Goal: Find specific page/section: Find specific page/section

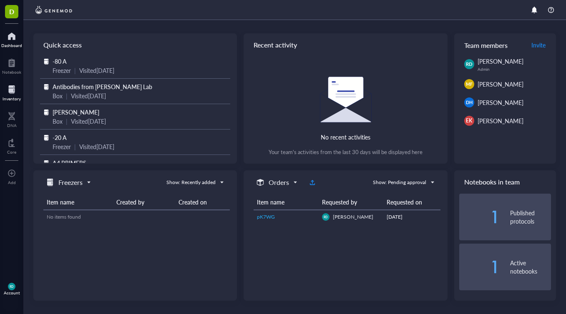
click at [9, 93] on div at bounding box center [12, 89] width 18 height 13
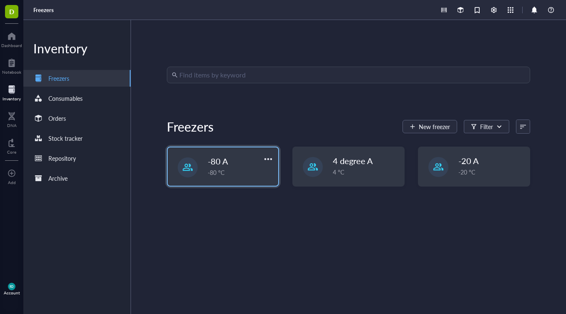
click at [221, 175] on div "-80 °C" at bounding box center [240, 172] width 65 height 9
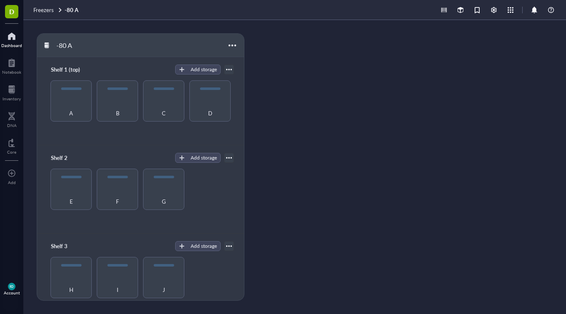
click at [12, 36] on div at bounding box center [11, 36] width 21 height 13
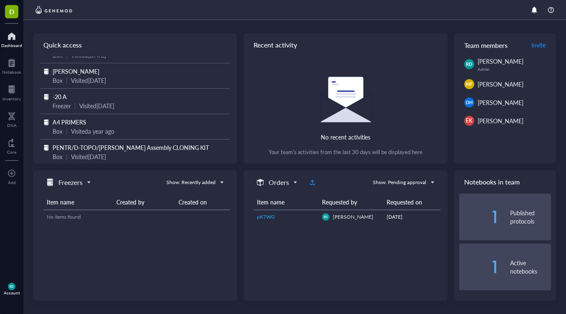
scroll to position [46, 0]
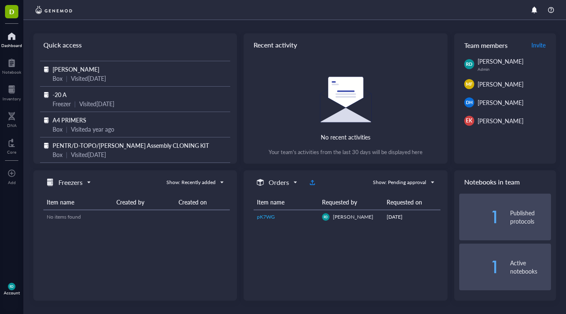
click at [266, 215] on span "pK7WG" at bounding box center [266, 217] width 18 height 7
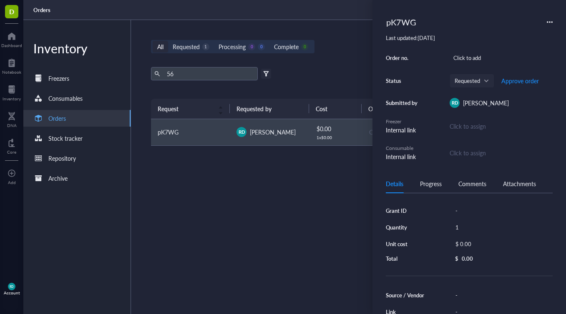
click at [349, 202] on div "Request Requested by Cost Order no. Status Action pK7WG RD Roger Deal $ 0.00 1 …" at bounding box center [348, 187] width 395 height 176
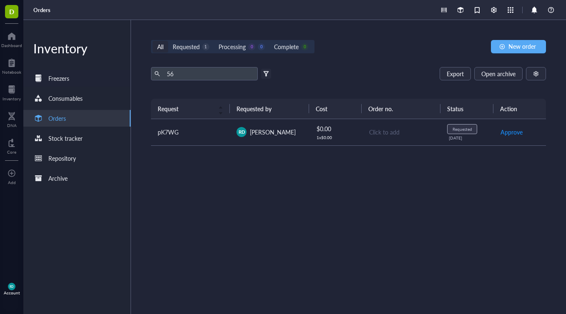
click at [57, 82] on div "Freezers" at bounding box center [58, 78] width 21 height 9
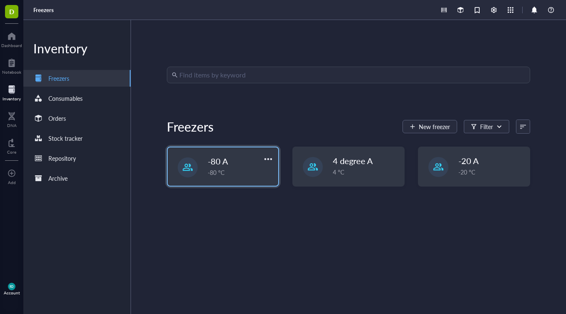
click at [209, 169] on div "-80 °C" at bounding box center [240, 172] width 65 height 9
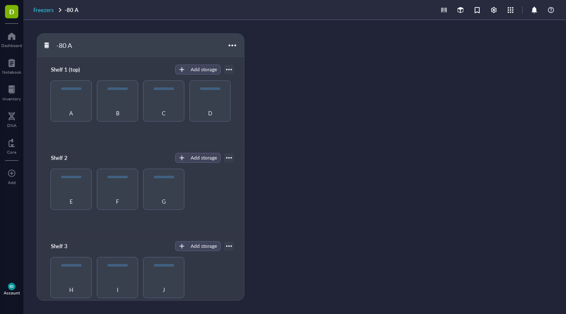
click at [42, 10] on span "Freezers" at bounding box center [43, 10] width 20 height 8
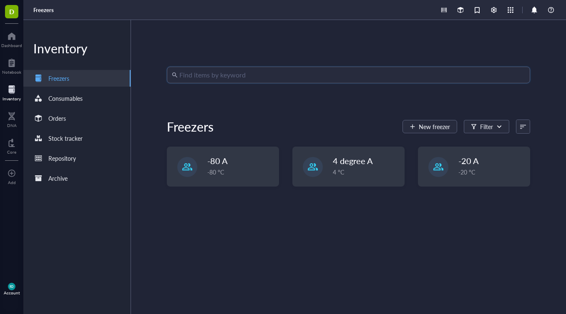
click at [201, 78] on input "search" at bounding box center [352, 75] width 346 height 16
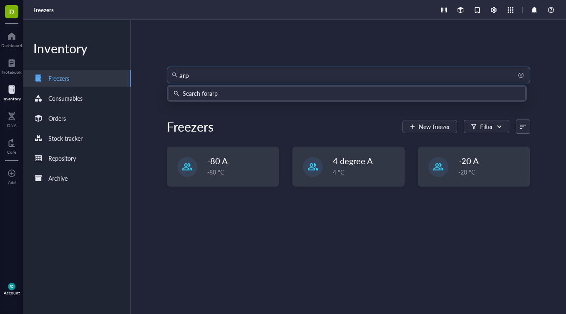
type input "arp6"
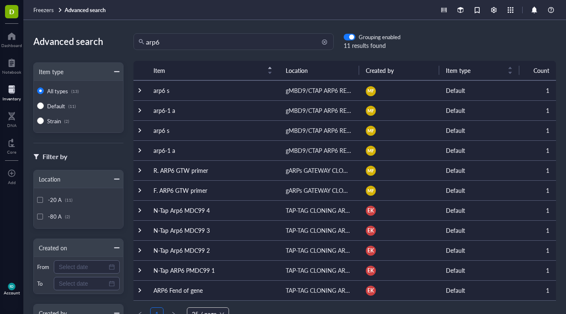
click at [221, 39] on input "arp6" at bounding box center [237, 42] width 183 height 16
drag, startPoint x: 221, startPoint y: 39, endPoint x: 138, endPoint y: 40, distance: 83.8
click at [138, 40] on div "arp6" at bounding box center [233, 41] width 200 height 17
type input "antibodies"
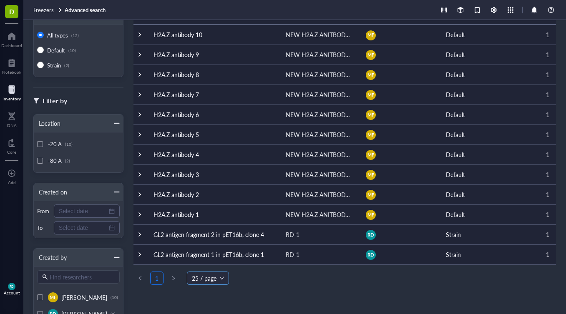
scroll to position [58, 0]
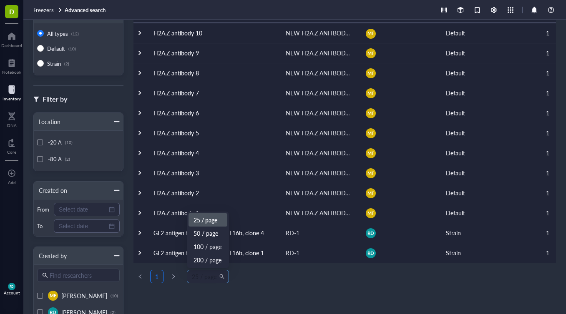
click at [212, 279] on span "25 / page" at bounding box center [208, 277] width 32 height 13
click at [213, 258] on div "200 / page" at bounding box center [208, 260] width 29 height 9
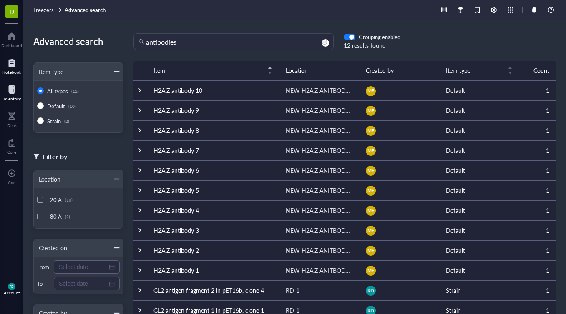
click at [5, 63] on div at bounding box center [11, 62] width 19 height 13
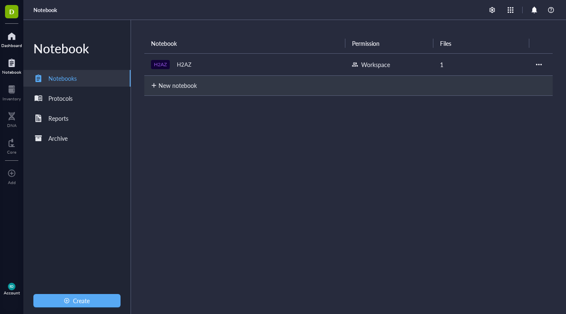
click at [14, 43] on div "Dashboard" at bounding box center [11, 45] width 21 height 5
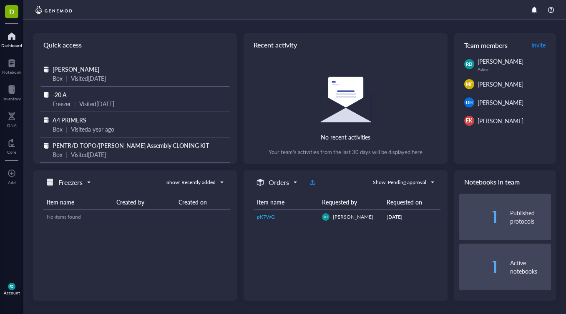
scroll to position [46, 0]
click at [102, 151] on div "Visited 3 years ago" at bounding box center [88, 154] width 35 height 9
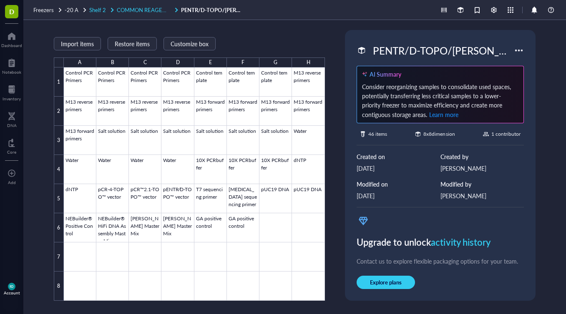
click at [141, 13] on span "COMMON REAGENTS" at bounding box center [145, 10] width 56 height 8
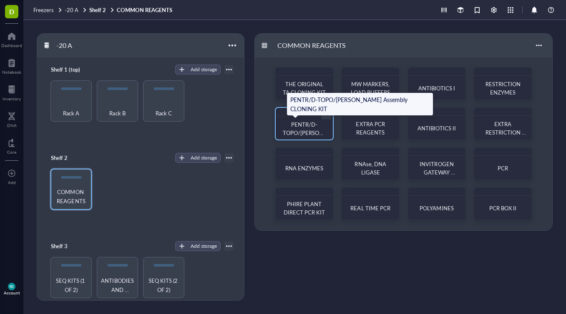
click at [298, 129] on span "PENTR/D-TOPO/[PERSON_NAME] Assembly CLONING KIT" at bounding box center [305, 137] width 44 height 33
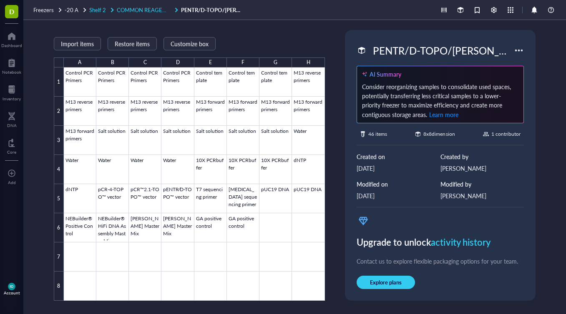
click at [150, 10] on span "COMMON REAGENTS" at bounding box center [145, 10] width 56 height 8
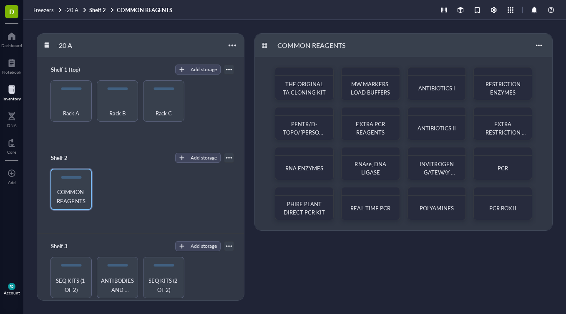
click at [10, 89] on div at bounding box center [12, 89] width 18 height 13
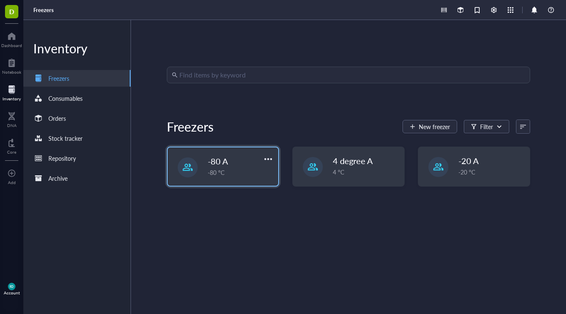
click at [225, 171] on div "-80 °C" at bounding box center [240, 172] width 65 height 9
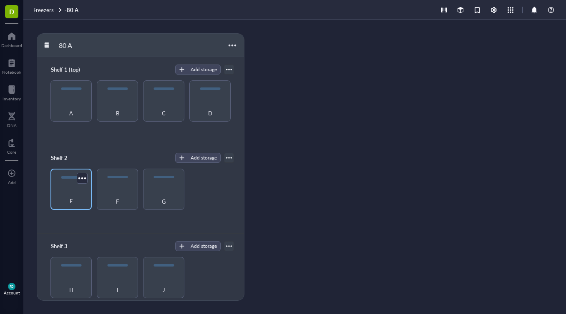
click at [72, 194] on div "E" at bounding box center [71, 197] width 33 height 18
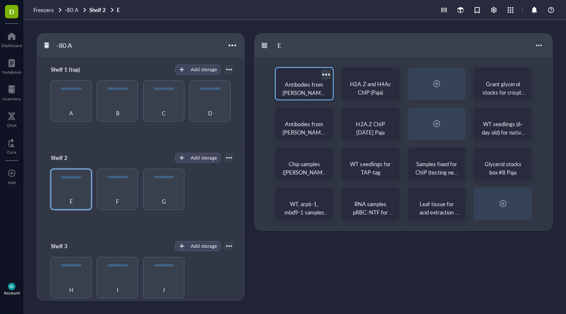
click at [294, 88] on span "Antibodies from [PERSON_NAME] Lab" at bounding box center [304, 92] width 45 height 25
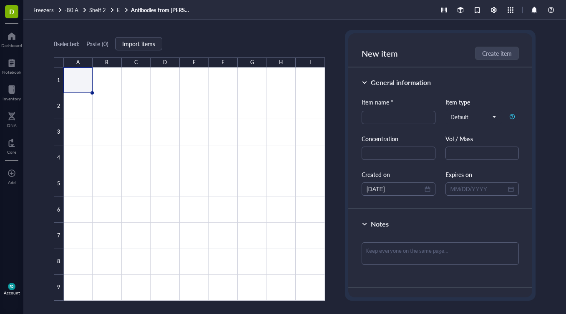
click at [334, 79] on div "0 selected: Paste ( 0 ) Import items A B C D E F G H I 1 2 3 4 5 6 7 8 9 Antibo…" at bounding box center [294, 167] width 543 height 294
click at [151, 8] on link "Antibodies from [PERSON_NAME] Lab" at bounding box center [162, 10] width 63 height 8
click at [96, 12] on span "Shelf 2" at bounding box center [97, 10] width 17 height 8
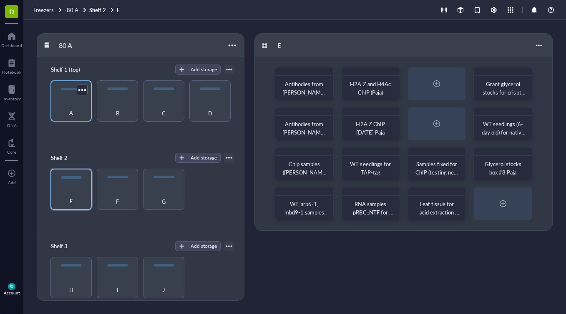
click at [64, 92] on div "A" at bounding box center [70, 100] width 41 height 41
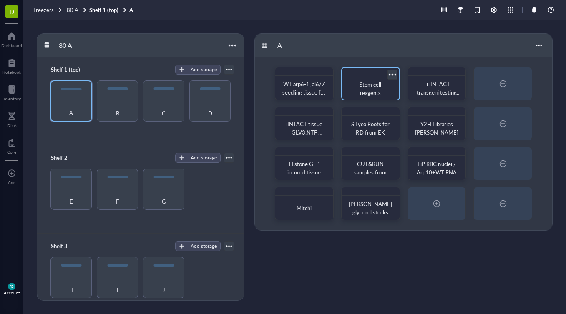
click at [353, 83] on div "Stem cell reagents" at bounding box center [370, 89] width 50 height 18
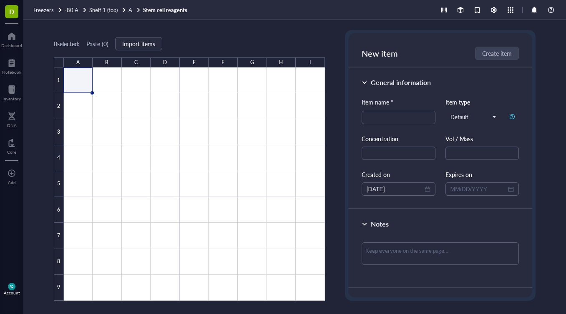
click at [329, 44] on div "0 selected: Paste ( 0 ) Import items A B C D E F G H I 1 2 3 4 5 6 7 8 9 Stem c…" at bounding box center [294, 167] width 543 height 294
click at [111, 7] on span "Shelf 1 (top)" at bounding box center [103, 10] width 28 height 8
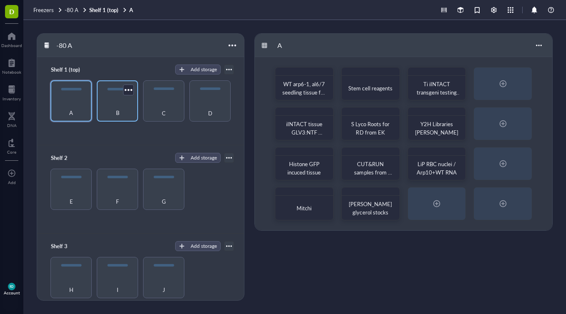
click at [113, 99] on div "B" at bounding box center [117, 108] width 33 height 18
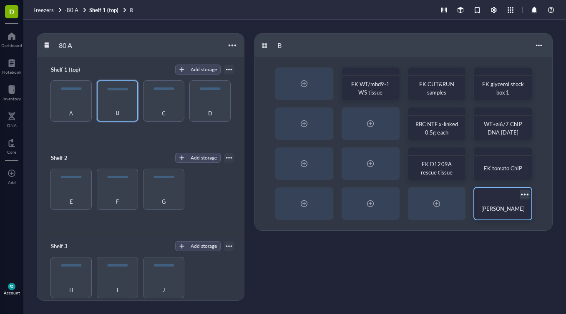
click at [473, 194] on div "[PERSON_NAME]" at bounding box center [502, 203] width 59 height 33
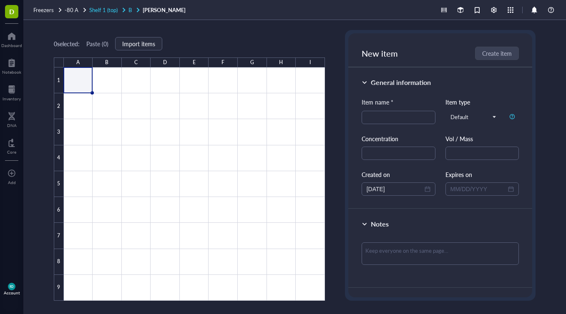
click at [100, 10] on span "Shelf 1 (top)" at bounding box center [103, 10] width 28 height 8
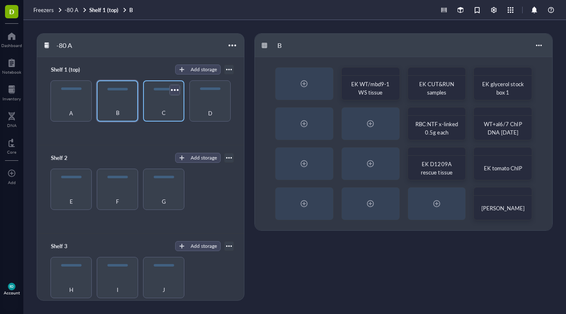
click at [169, 94] on div at bounding box center [175, 90] width 12 height 12
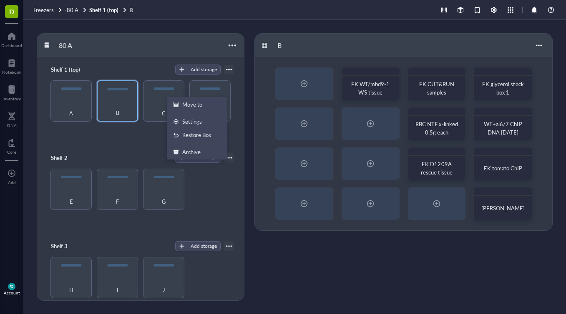
click at [145, 54] on div "-80 A" at bounding box center [140, 45] width 207 height 23
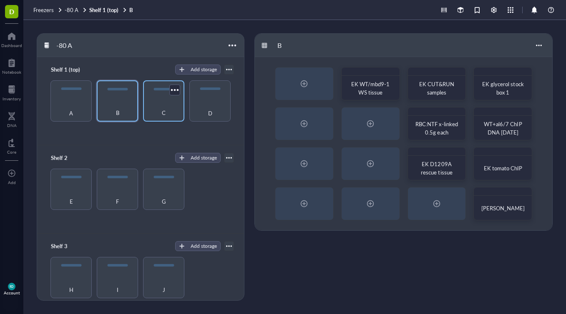
click at [160, 87] on div "C" at bounding box center [163, 100] width 41 height 41
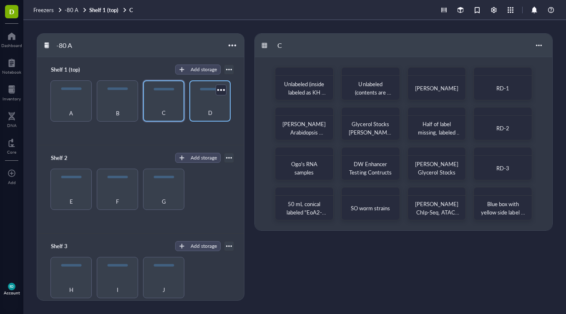
click at [206, 102] on div "D" at bounding box center [210, 108] width 33 height 18
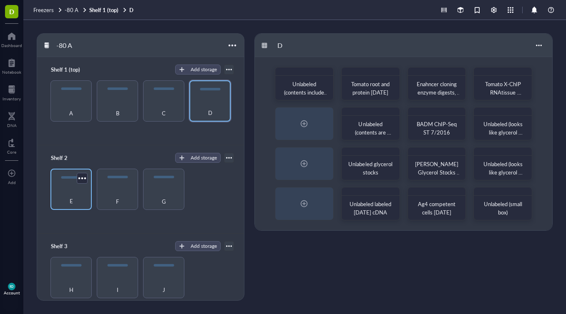
click at [50, 189] on div "E" at bounding box center [70, 189] width 41 height 41
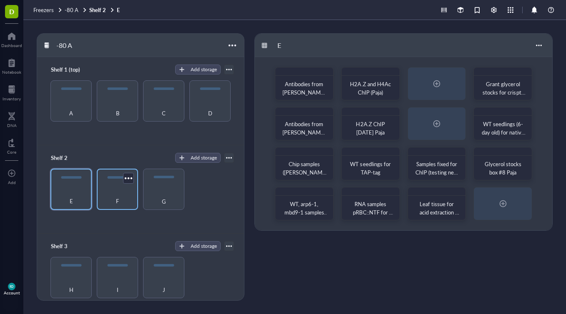
click at [103, 188] on div "F" at bounding box center [117, 197] width 33 height 18
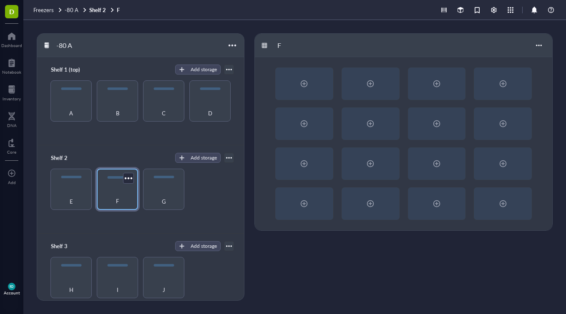
click at [108, 188] on div "F" at bounding box center [117, 197] width 33 height 18
click at [168, 191] on div "G" at bounding box center [163, 197] width 33 height 18
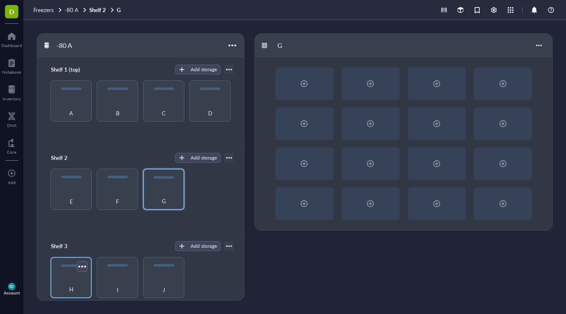
click at [76, 268] on div at bounding box center [82, 267] width 12 height 12
click at [108, 271] on div "I" at bounding box center [117, 277] width 41 height 41
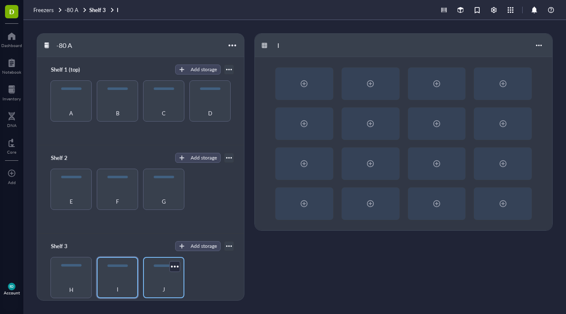
click at [150, 269] on div "J" at bounding box center [163, 277] width 41 height 41
click at [70, 191] on div "E" at bounding box center [71, 197] width 33 height 18
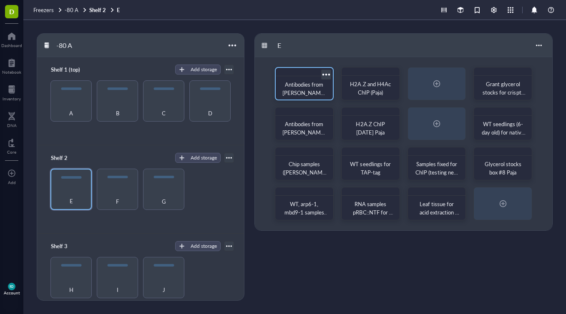
click at [285, 88] on span "Antibodies from [PERSON_NAME] Lab" at bounding box center [304, 92] width 45 height 25
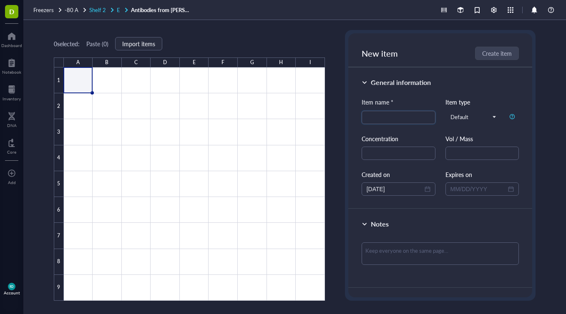
click at [117, 8] on span "E" at bounding box center [118, 10] width 3 height 8
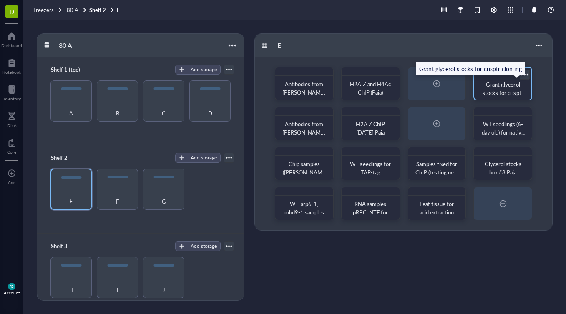
click at [492, 86] on span "Grant glycerol stocks for crisptr clon ing" at bounding box center [504, 92] width 43 height 25
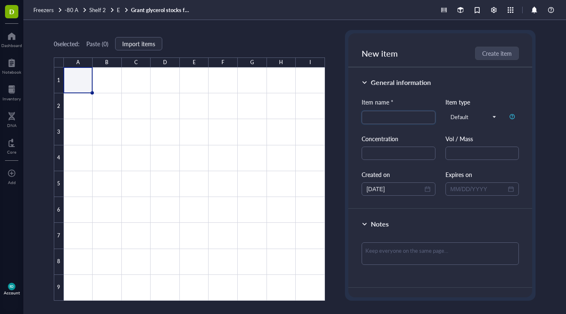
click at [151, 8] on link "Grant glycerol stocks for crisptr clon ing" at bounding box center [162, 10] width 63 height 8
click at [117, 11] on span "E" at bounding box center [118, 10] width 3 height 8
